Goal: Transaction & Acquisition: Purchase product/service

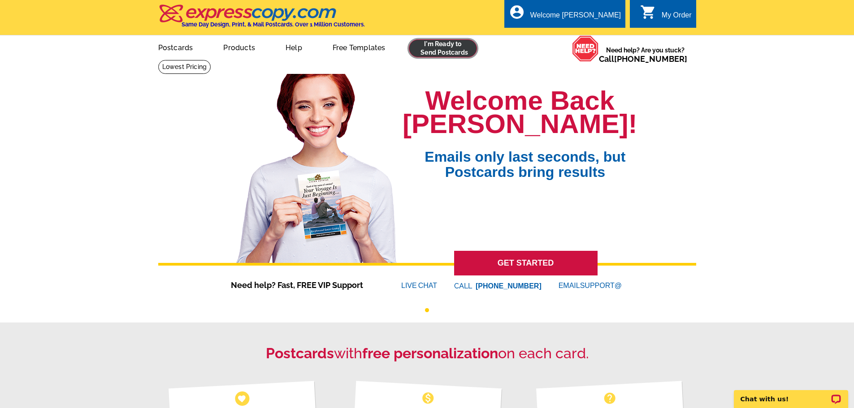
click at [457, 47] on link at bounding box center [443, 48] width 69 height 18
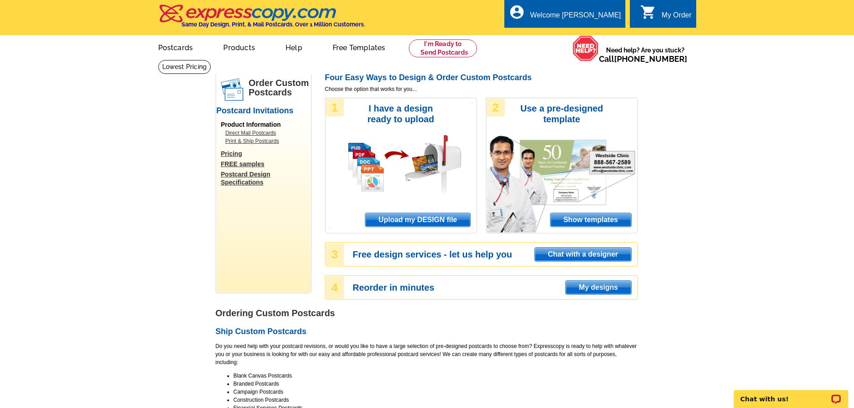
click at [419, 219] on span "Upload my DESIGN file" at bounding box center [417, 219] width 104 height 13
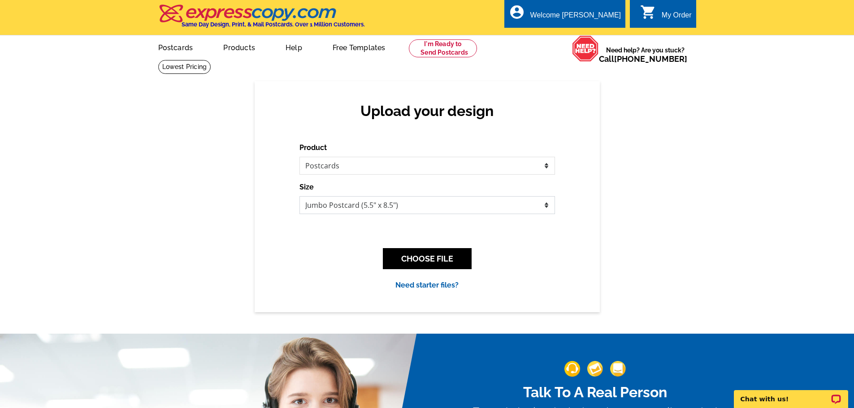
click at [480, 206] on select "Jumbo Postcard (5.5" x 8.5") Regular Postcard (4.25" x 5.6") Panoramic Postcard…" at bounding box center [426, 205] width 255 height 18
select select "14"
click at [299, 197] on select "Jumbo Postcard (5.5" x 8.5") Regular Postcard (4.25" x 5.6") Panoramic Postcard…" at bounding box center [426, 205] width 255 height 18
click at [432, 261] on button "CHOOSE FILE" at bounding box center [427, 258] width 89 height 21
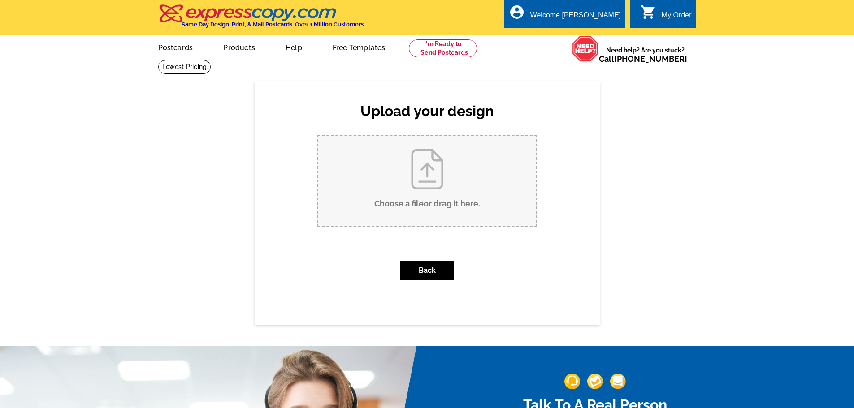
click at [430, 191] on input "Choose a file or drag it here ." at bounding box center [427, 181] width 218 height 91
type input "C:\fakepath\JUST LISTED 4330 Coachlight Trl Front.pdf"
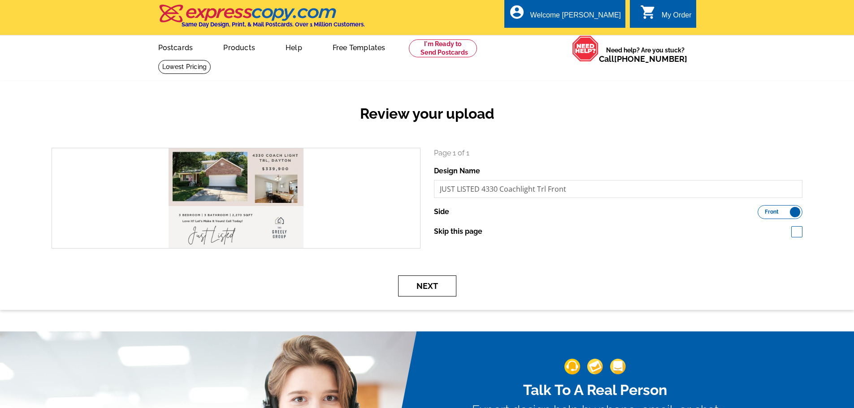
click at [435, 291] on button "Next" at bounding box center [427, 286] width 58 height 21
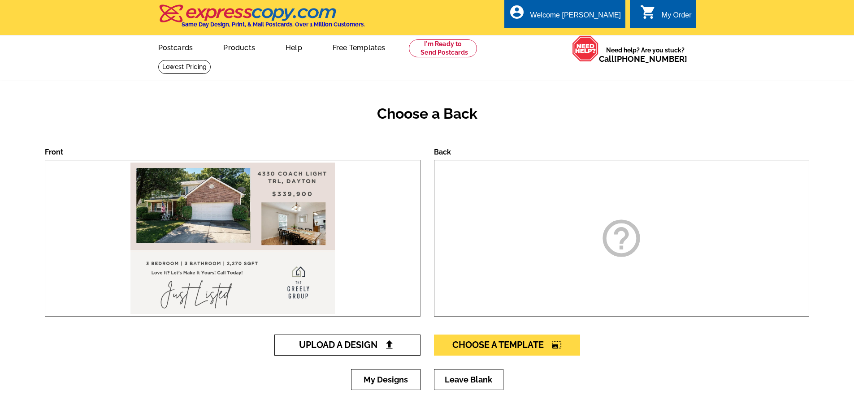
click at [378, 342] on span "Upload A Design" at bounding box center [347, 345] width 96 height 11
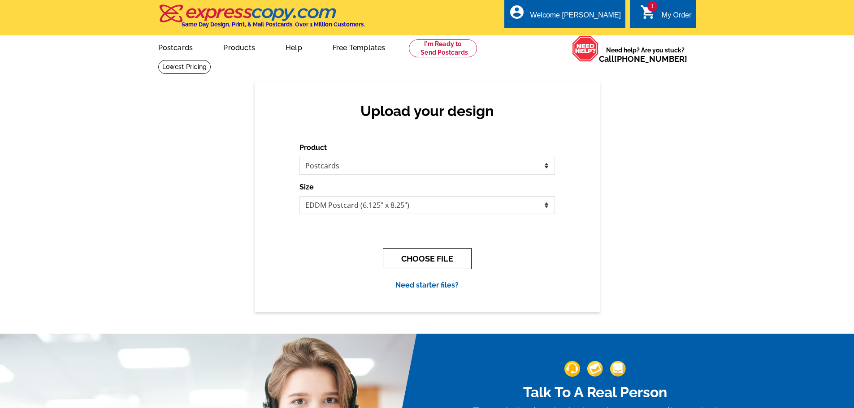
click at [445, 258] on button "CHOOSE FILE" at bounding box center [427, 258] width 89 height 21
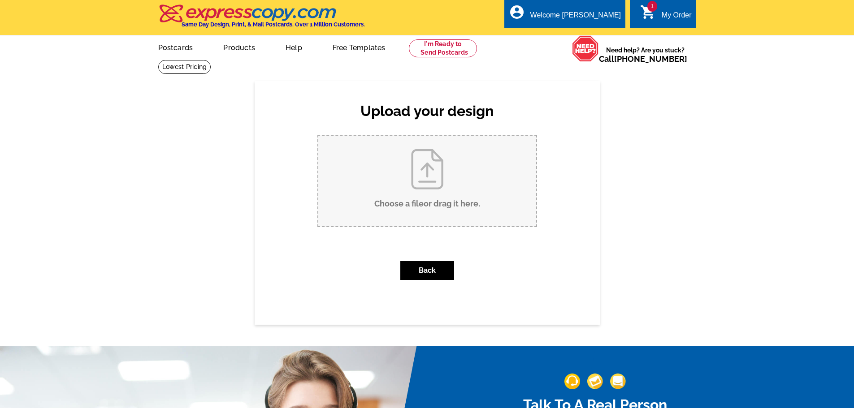
click at [451, 163] on input "Choose a file or drag it here ." at bounding box center [427, 181] width 218 height 91
type input "C:\fakepath\JUST LISTED 4330 Coachlight Trl Back.pdf"
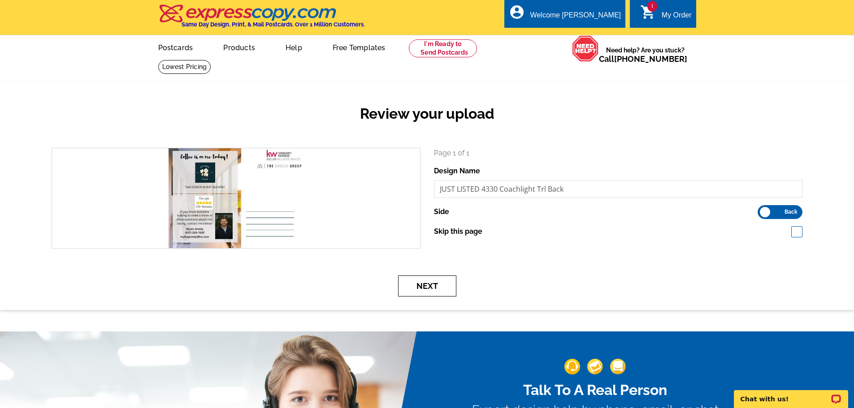
click at [437, 290] on button "Next" at bounding box center [427, 286] width 58 height 21
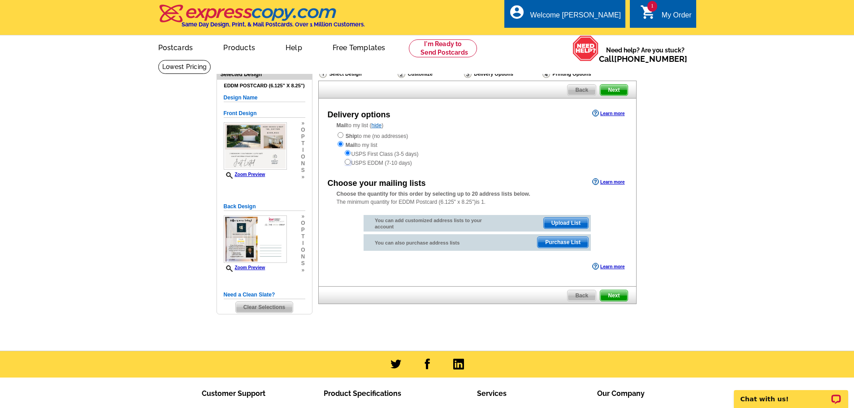
click at [349, 161] on input "radio" at bounding box center [348, 162] width 6 height 6
radio input "true"
click at [618, 296] on span "Next" at bounding box center [613, 295] width 27 height 11
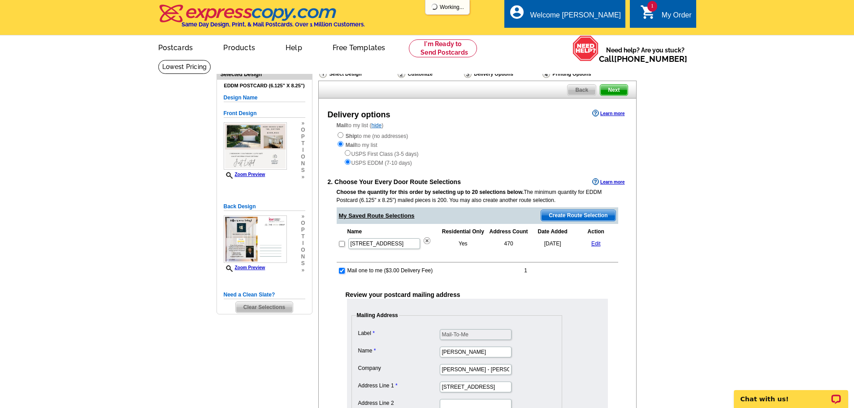
click at [340, 271] on input "checkbox" at bounding box center [342, 271] width 6 height 6
checkbox input "false"
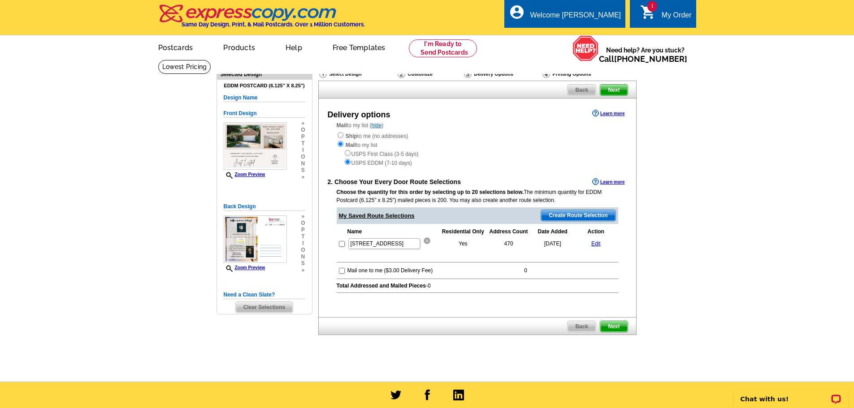
click at [423, 241] on img at bounding box center [426, 240] width 7 height 7
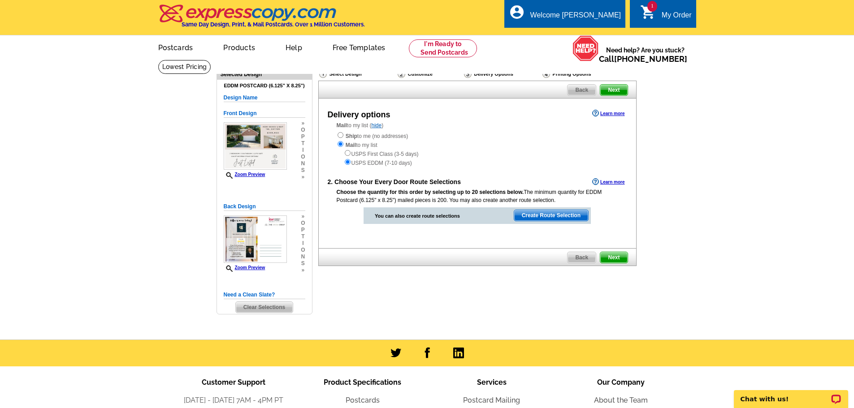
click at [562, 216] on span "Create Route Selection" at bounding box center [551, 215] width 74 height 11
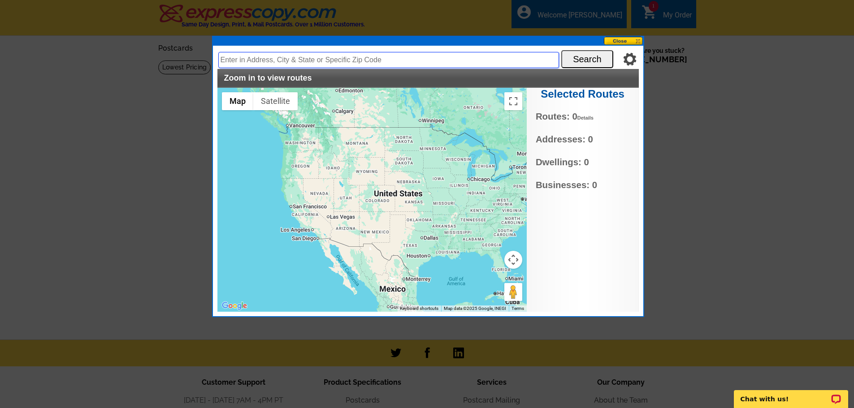
click at [362, 61] on input "text" at bounding box center [388, 60] width 341 height 16
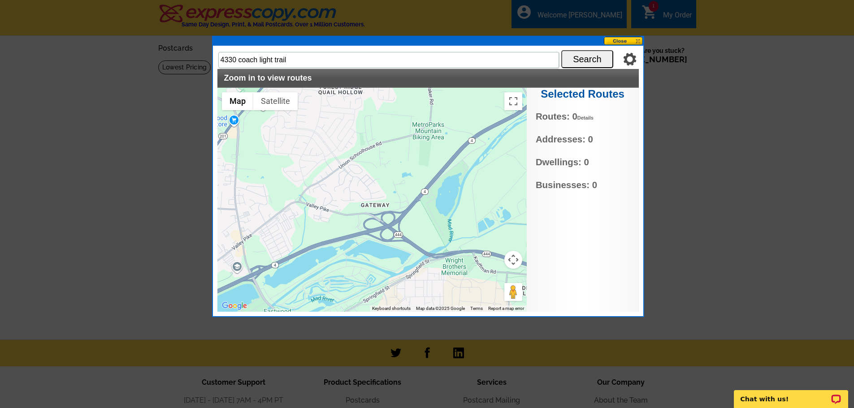
click at [586, 62] on button "Search" at bounding box center [587, 59] width 52 height 18
click at [311, 60] on input "4330 coach light trail" at bounding box center [388, 60] width 341 height 16
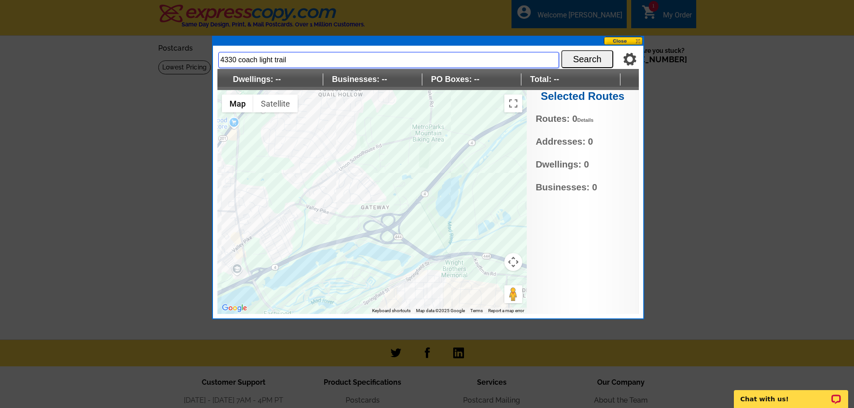
drag, startPoint x: 301, startPoint y: 62, endPoint x: 196, endPoint y: 64, distance: 104.9
click at [196, 64] on body "Welcome back Myles My Account Logout local_phone Same Day Design, Print, & Mail…" at bounding box center [427, 265] width 854 height 531
paste input "45424"
type input "4330 coach light trail 45424"
click at [582, 64] on button "Search" at bounding box center [587, 59] width 52 height 18
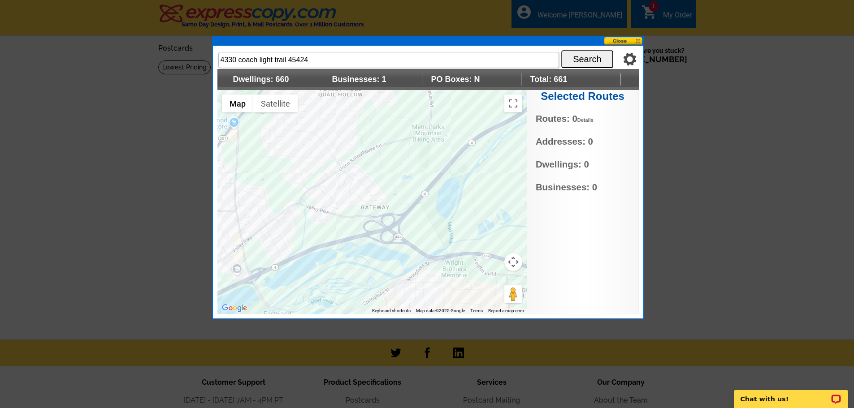
click at [372, 194] on div at bounding box center [371, 202] width 309 height 224
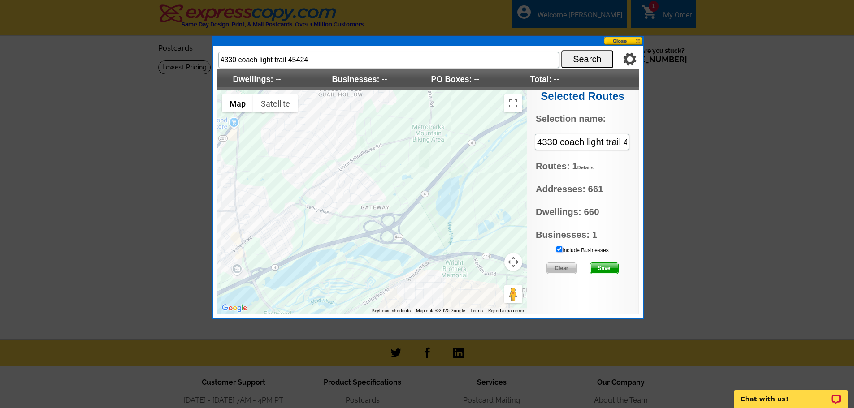
click at [558, 250] on input "Include Businesses" at bounding box center [559, 249] width 6 height 6
click at [608, 271] on span "Save" at bounding box center [604, 268] width 28 height 11
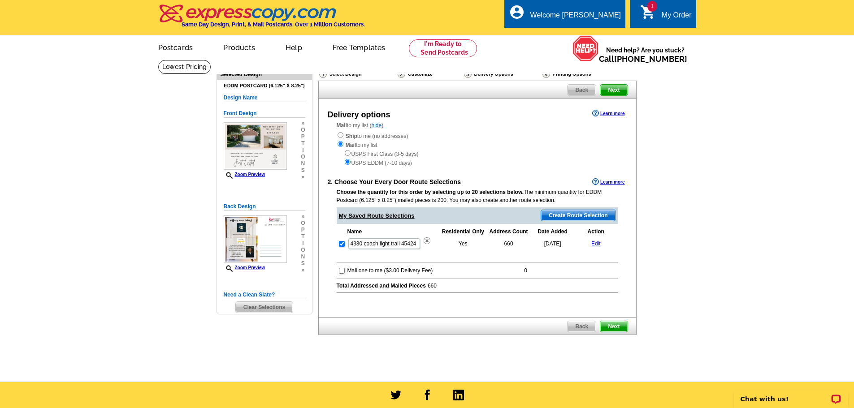
click at [615, 326] on span "Next" at bounding box center [613, 326] width 27 height 11
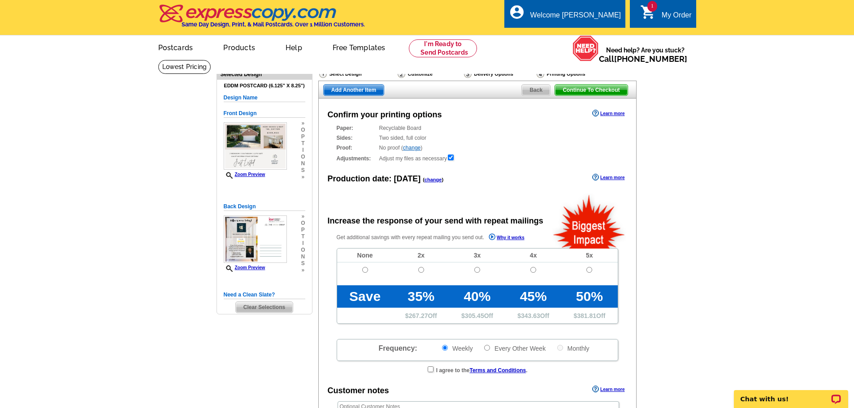
radio input "false"
click at [364, 271] on input "radio" at bounding box center [365, 270] width 6 height 6
radio input "true"
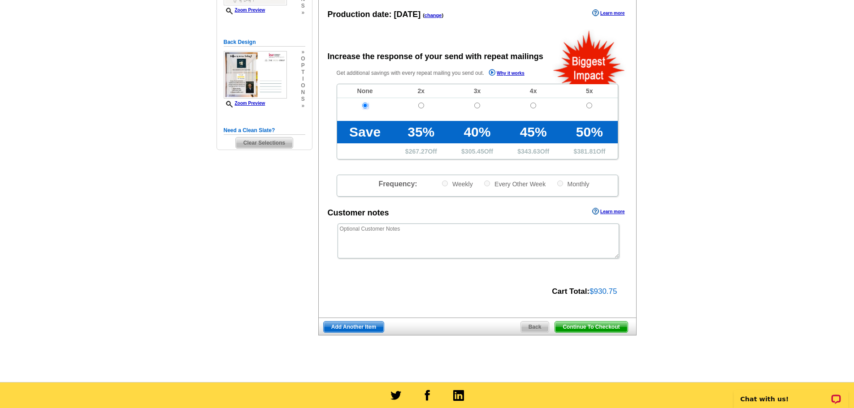
scroll to position [165, 0]
click at [592, 330] on span "Continue To Checkout" at bounding box center [591, 326] width 72 height 11
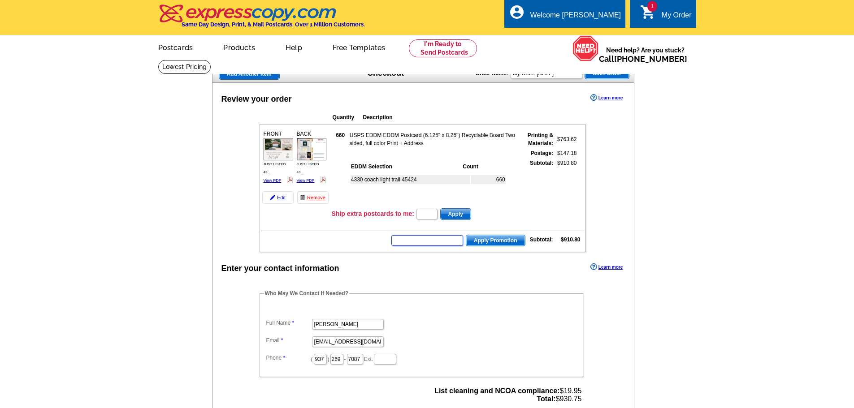
click at [428, 245] on input "text" at bounding box center [427, 240] width 72 height 11
type input "hurry40"
click at [488, 244] on span "Apply Promotion" at bounding box center [495, 240] width 59 height 11
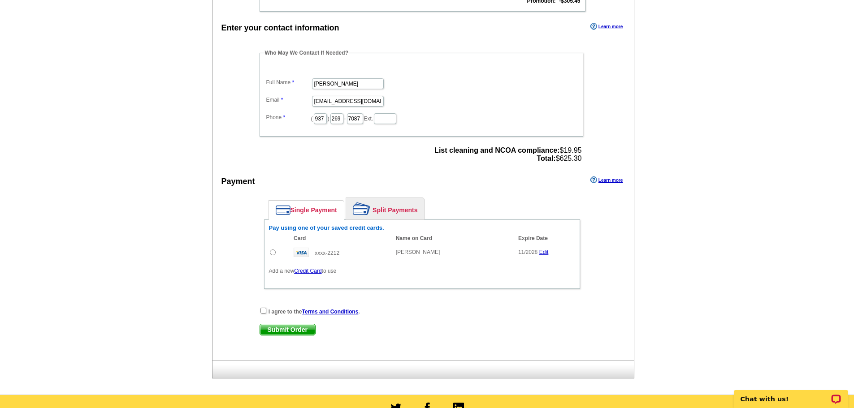
scroll to position [270, 0]
click at [272, 253] on input "radio" at bounding box center [273, 252] width 6 height 6
radio input "true"
click at [264, 311] on input "checkbox" at bounding box center [263, 310] width 6 height 6
checkbox input "true"
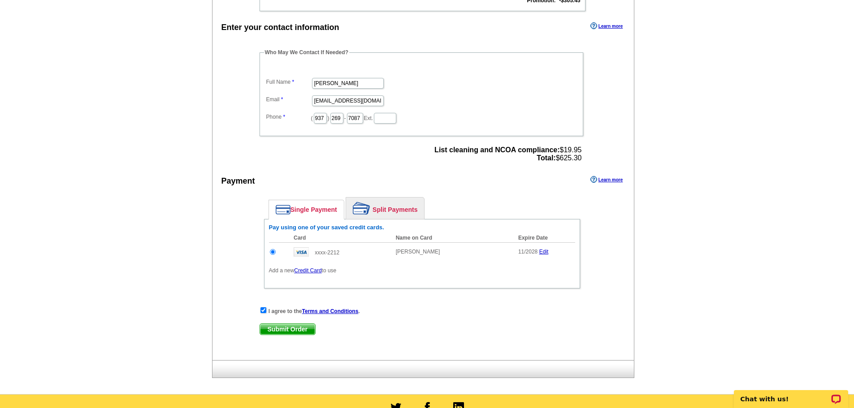
click at [287, 332] on span "Submit Order" at bounding box center [287, 329] width 55 height 11
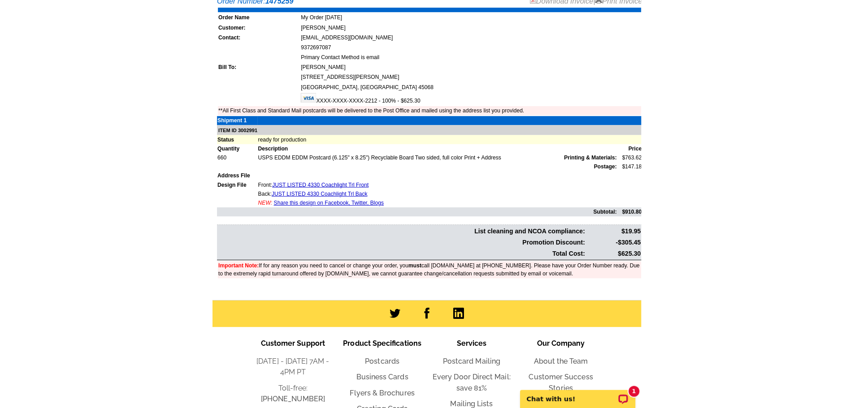
scroll to position [200, 0]
